Goal: Navigation & Orientation: Find specific page/section

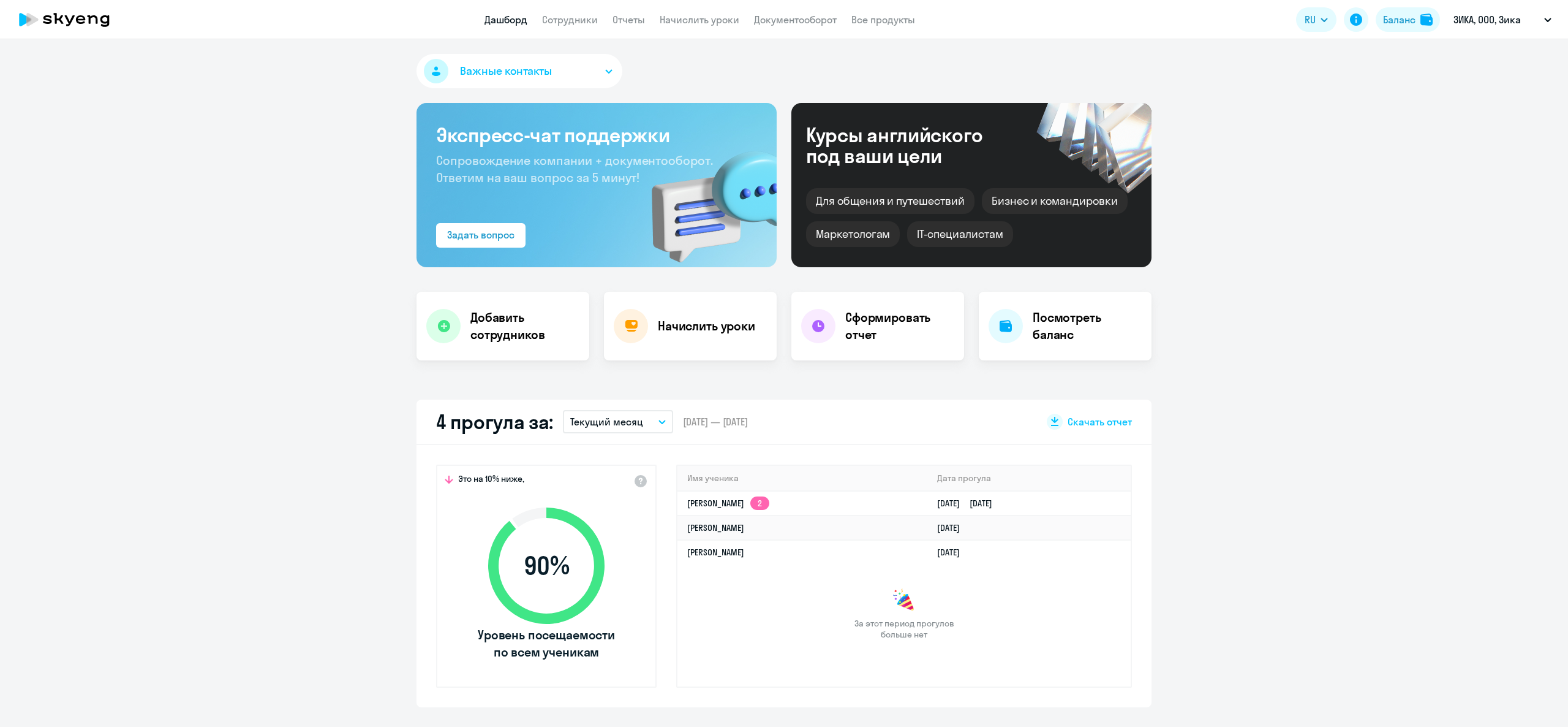
select select "30"
click at [550, 16] on link "Сотрудники" at bounding box center [570, 20] width 56 height 13
select select "30"
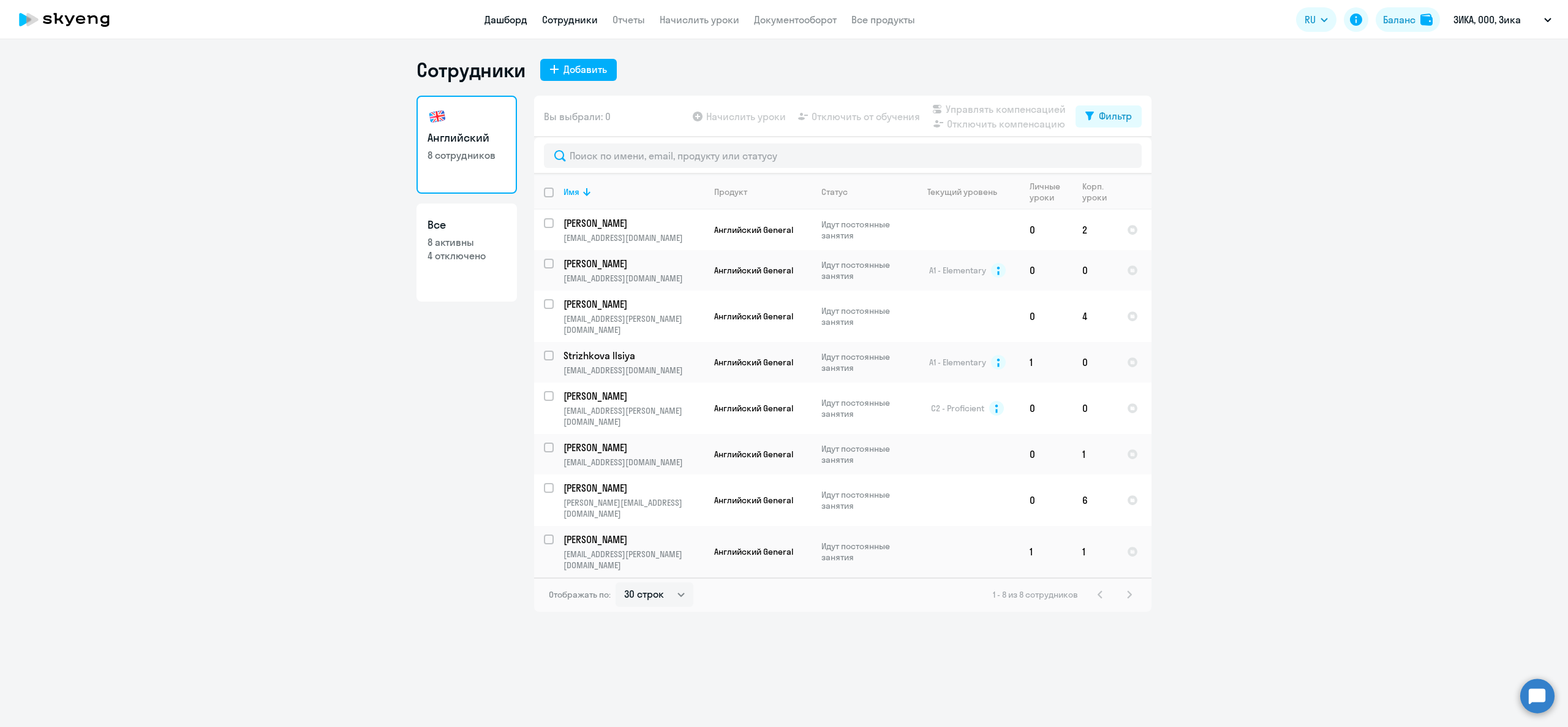
click at [517, 14] on link "Дашборд" at bounding box center [506, 20] width 43 height 13
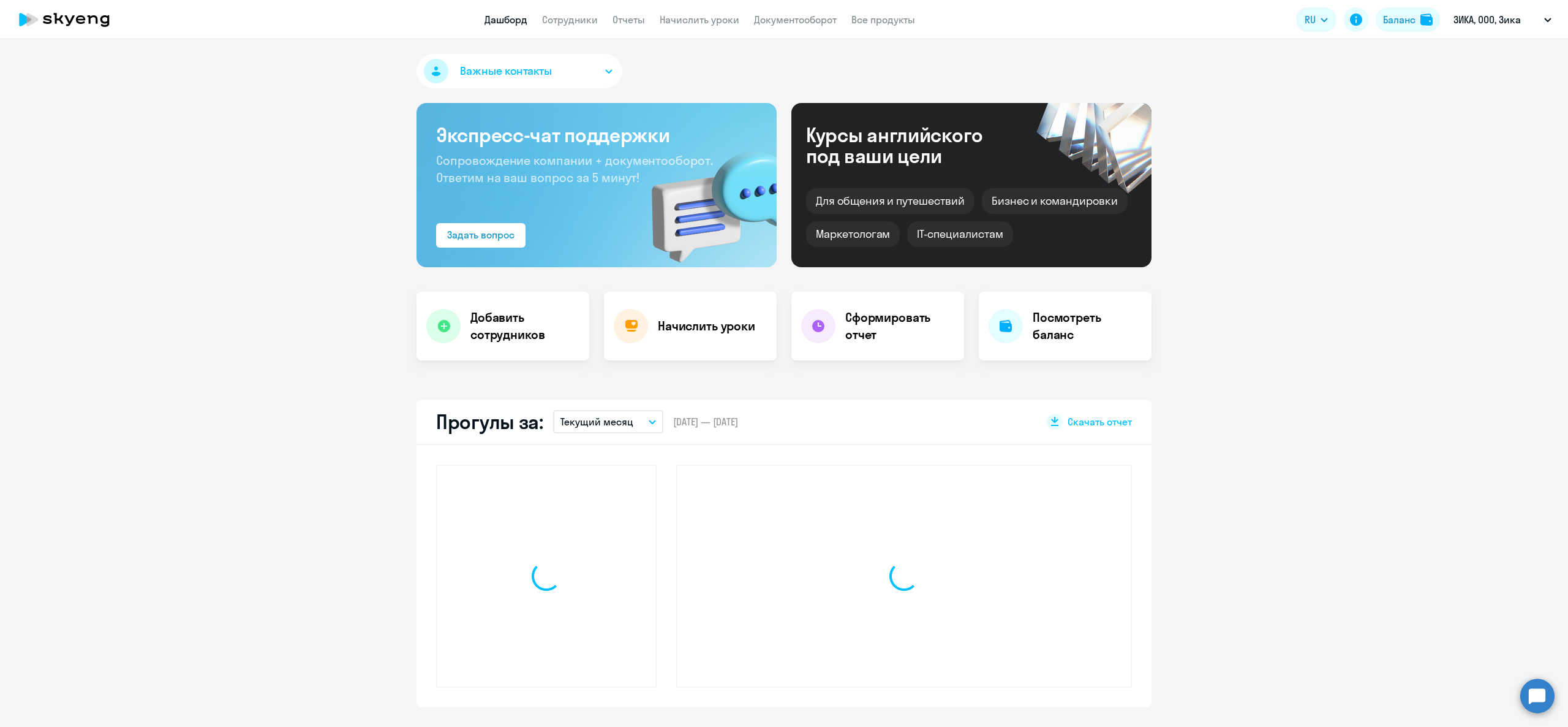
select select "30"
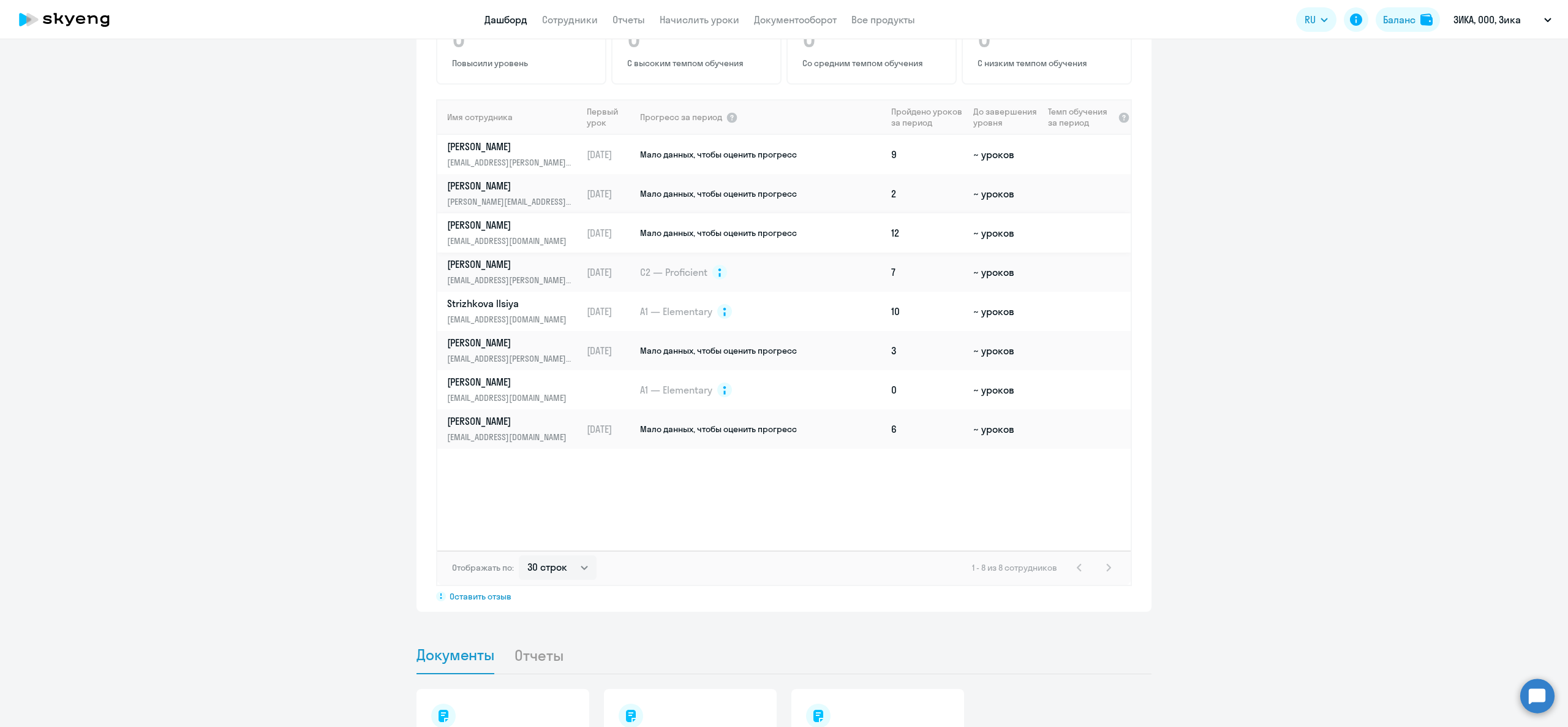
scroll to position [736, 0]
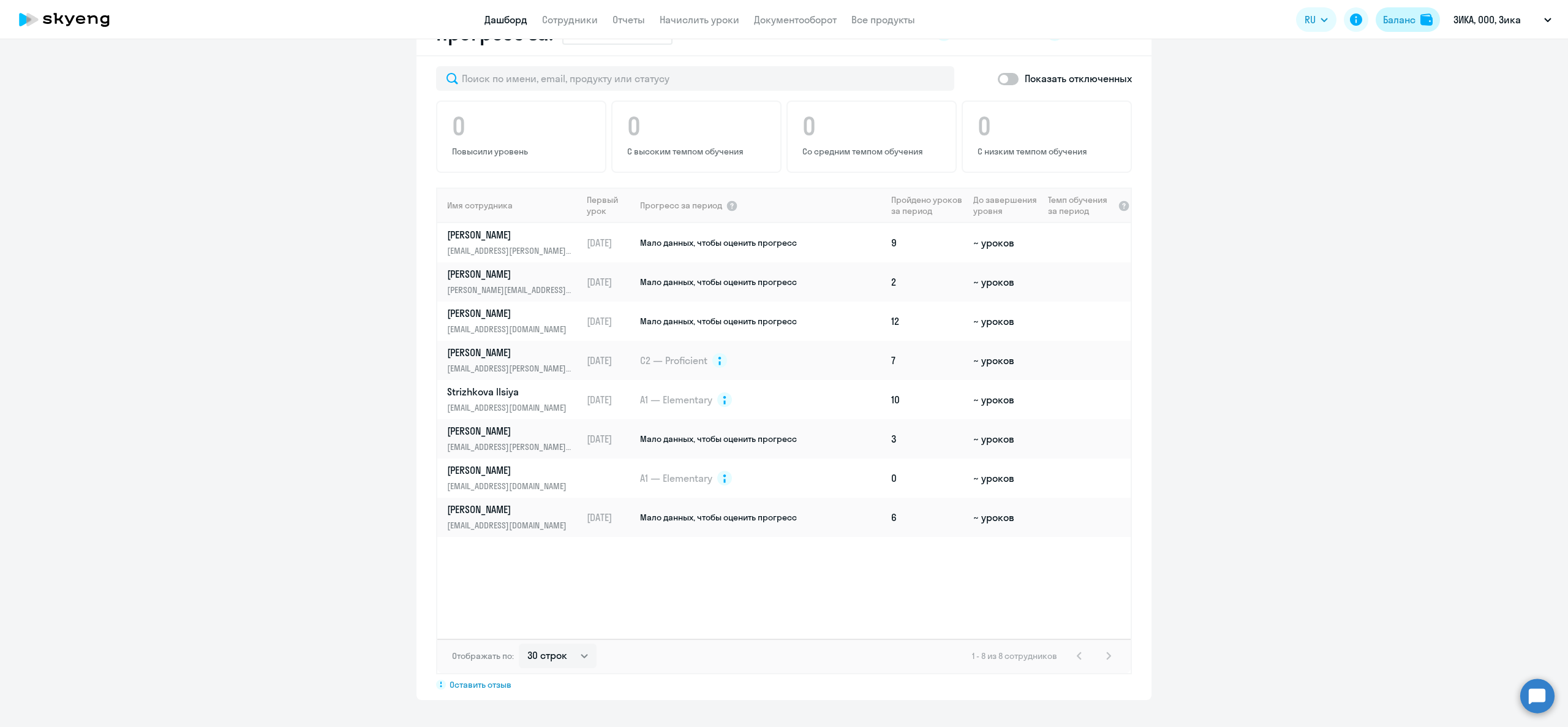
click at [1398, 13] on div "Баланс" at bounding box center [1399, 20] width 32 height 15
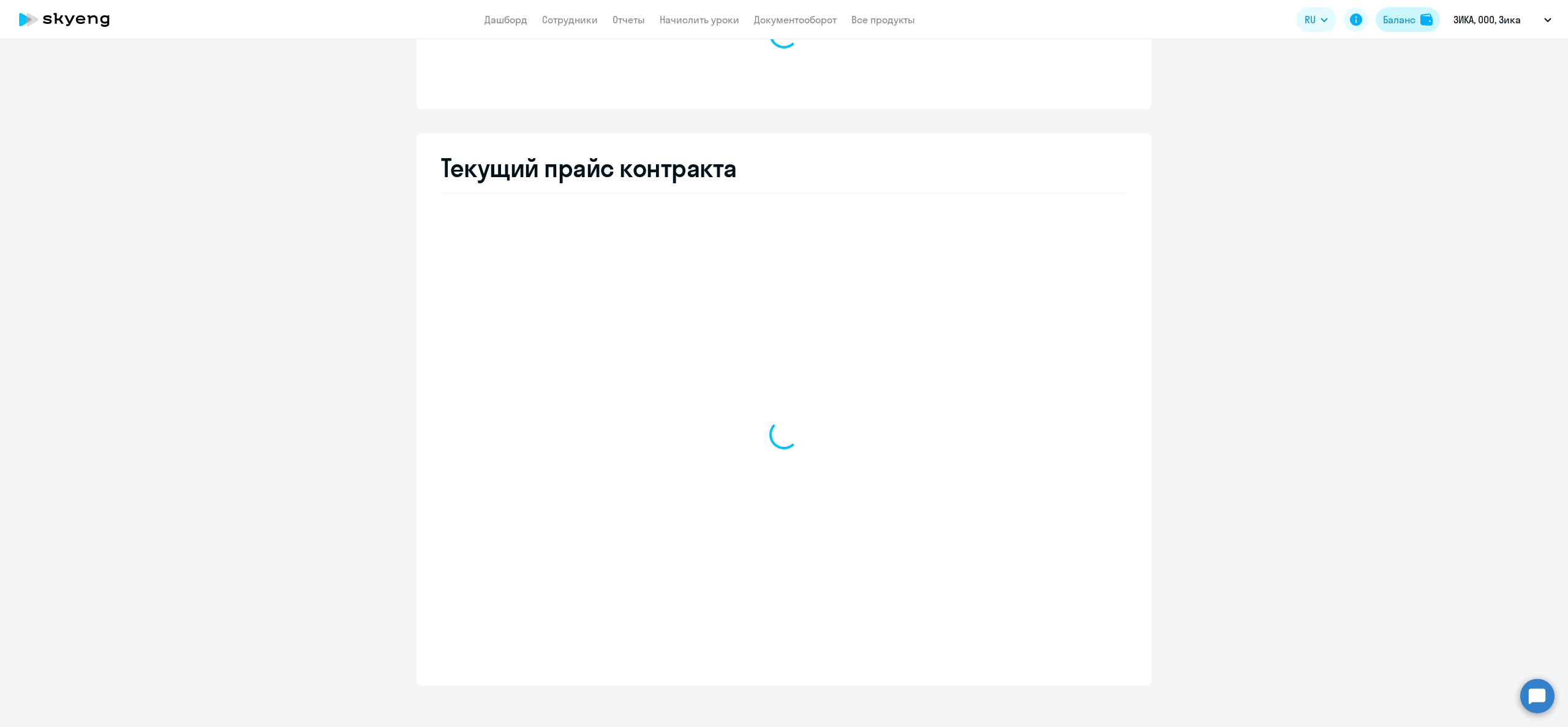
scroll to position [153, 0]
select select "english_adult_not_native_speaker"
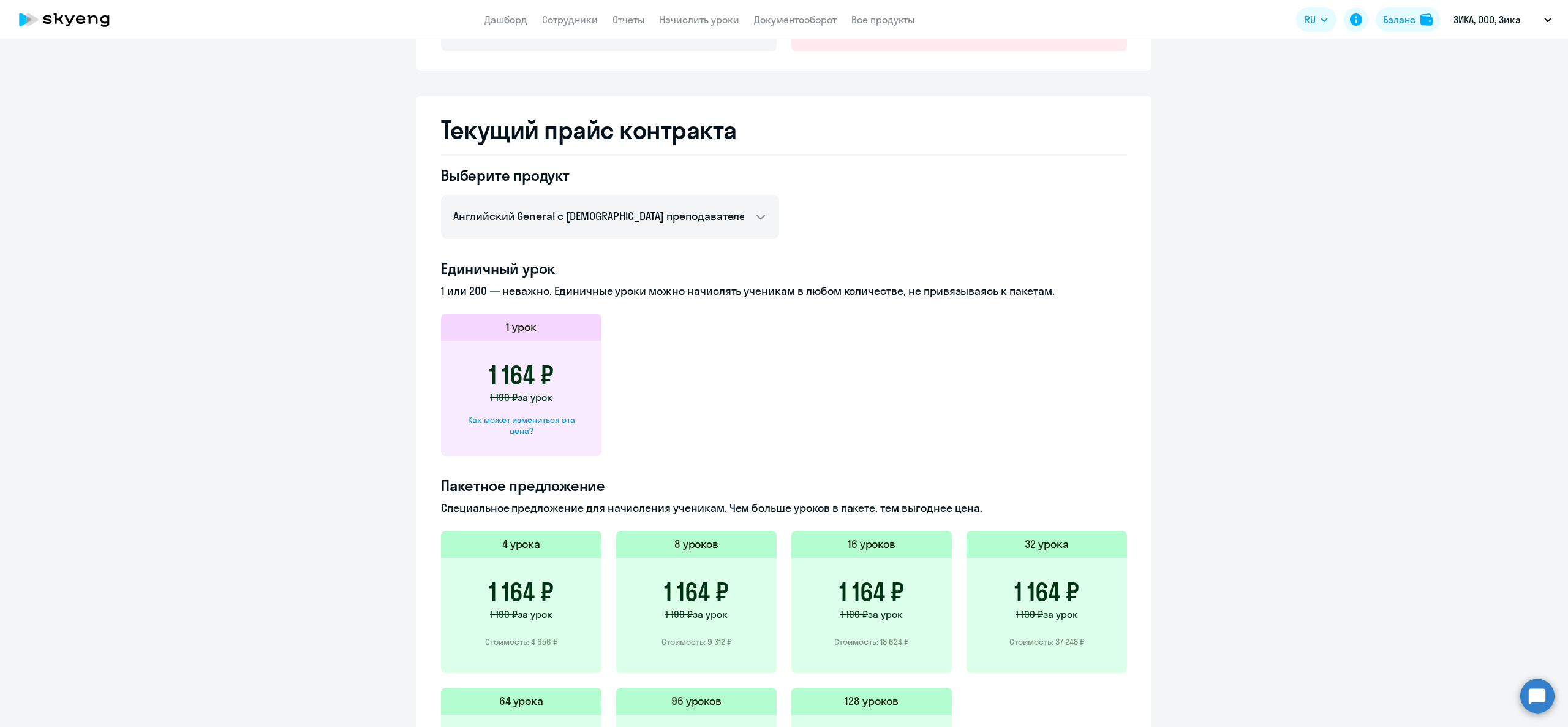
scroll to position [0, 0]
